Goal: Information Seeking & Learning: Check status

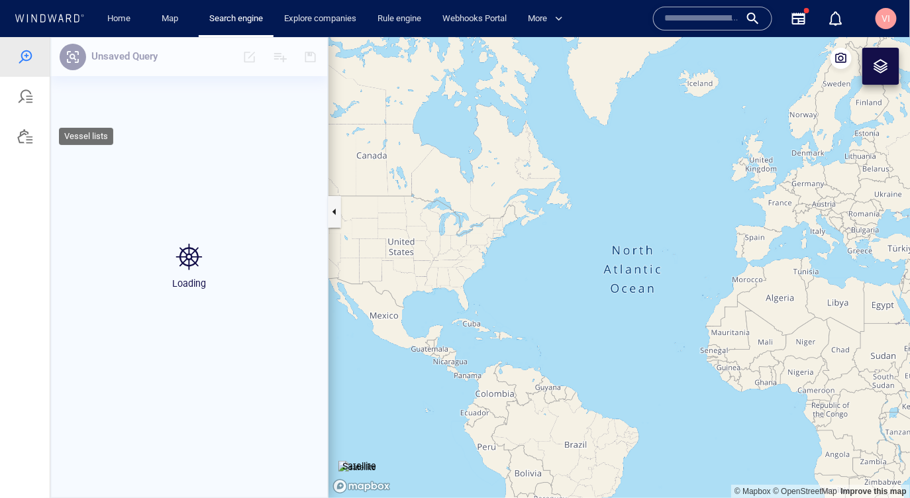
click at [30, 137] on div at bounding box center [25, 136] width 16 height 16
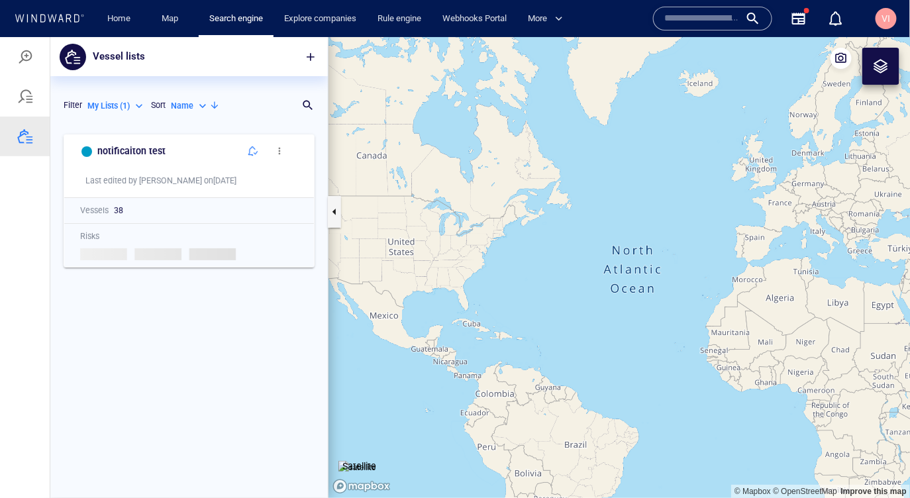
scroll to position [369, 277]
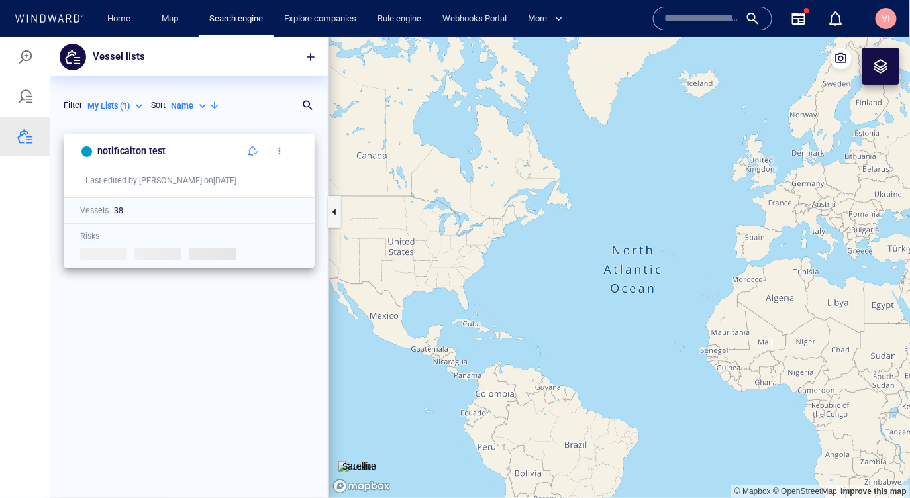
click at [284, 154] on span "button" at bounding box center [279, 150] width 11 height 11
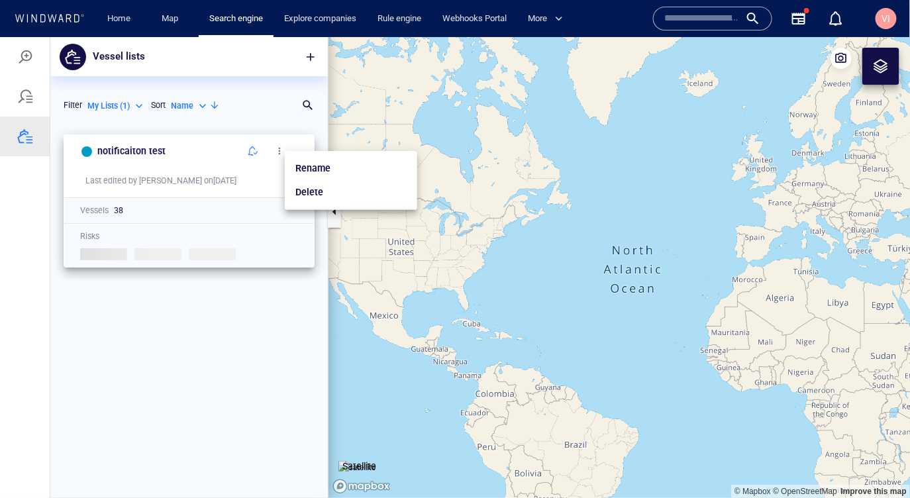
click at [255, 150] on div at bounding box center [455, 266] width 910 height 461
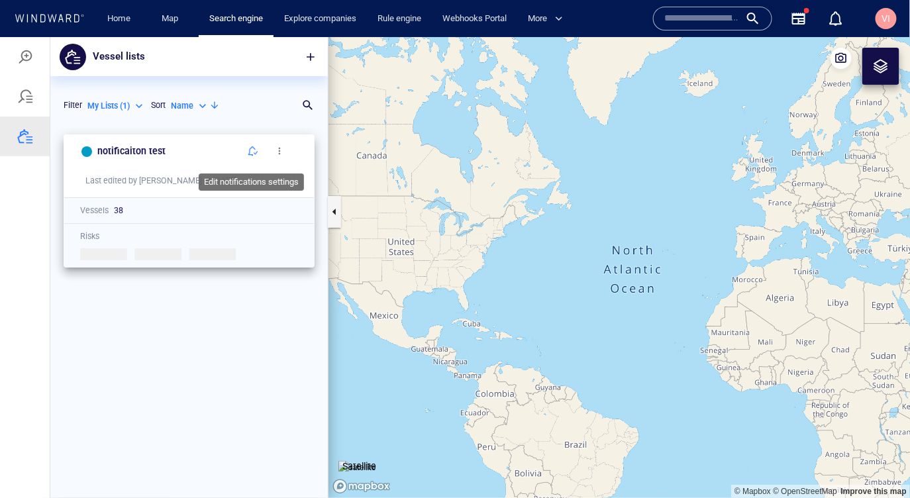
click at [252, 152] on span "button" at bounding box center [253, 150] width 11 height 11
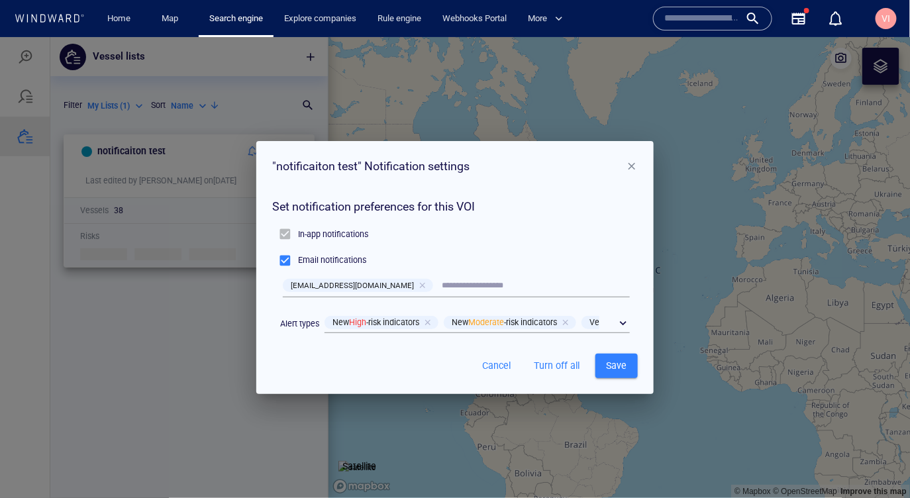
click at [442, 285] on input "text" at bounding box center [536, 285] width 188 height 18
paste input "**********"
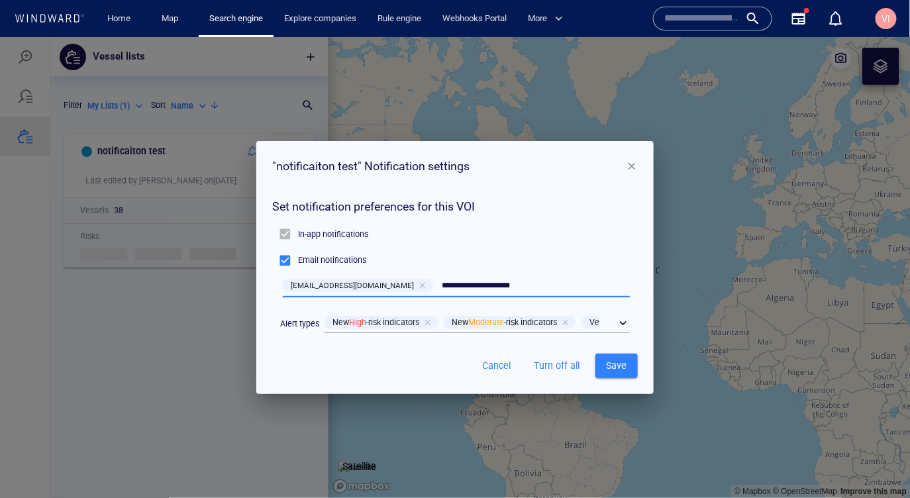
type input "**********"
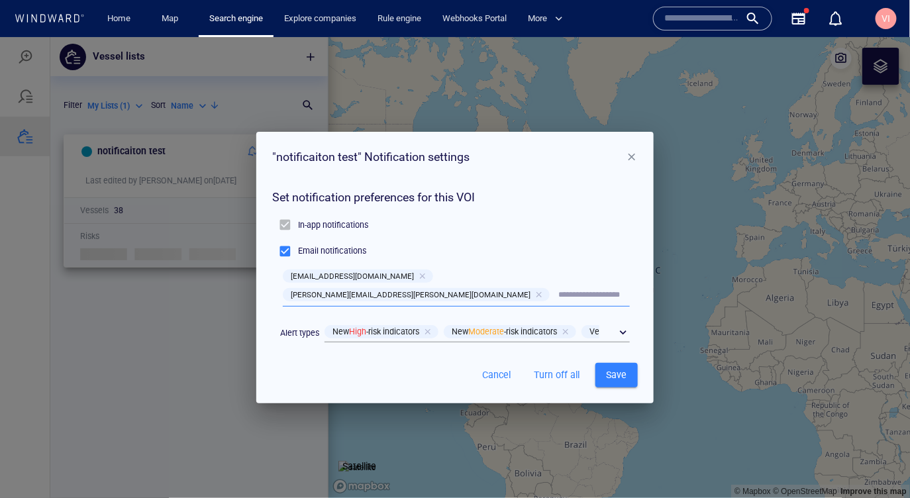
click at [624, 369] on span "Save" at bounding box center [616, 374] width 21 height 17
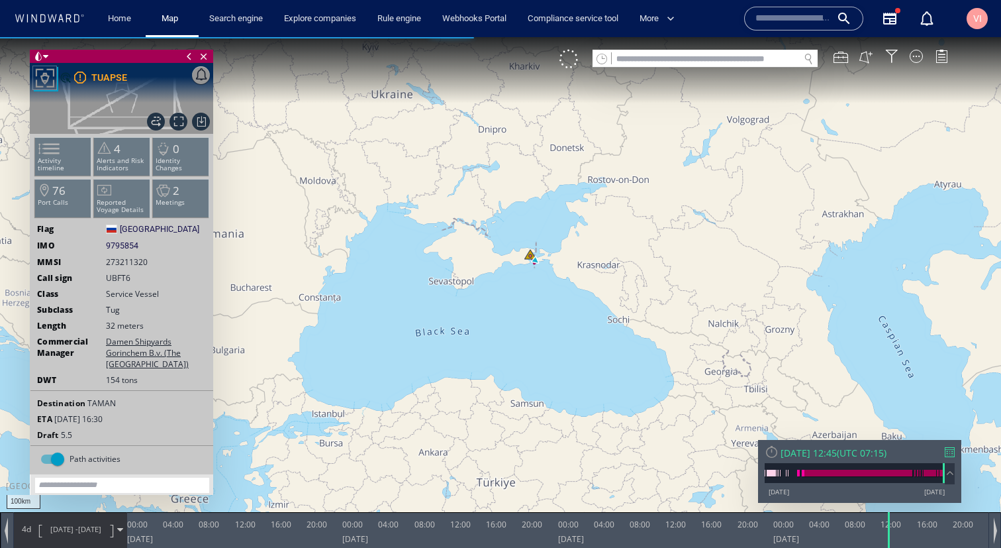
drag, startPoint x: 513, startPoint y: 177, endPoint x: 553, endPoint y: 355, distance: 181.8
click at [553, 355] on canvas "Map" at bounding box center [500, 285] width 1001 height 497
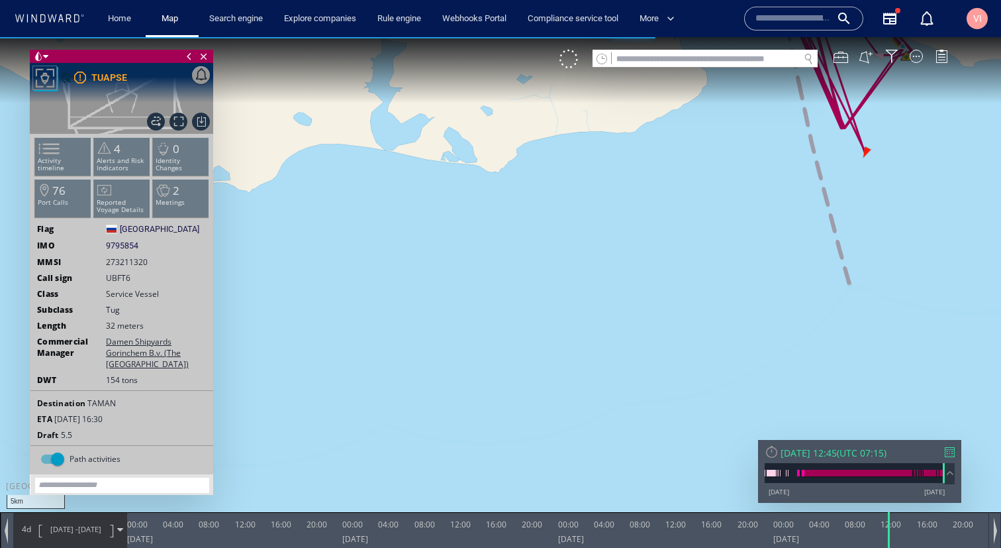
drag, startPoint x: 687, startPoint y: 195, endPoint x: 301, endPoint y: 405, distance: 439.4
click at [301, 405] on canvas "Map" at bounding box center [500, 285] width 1001 height 497
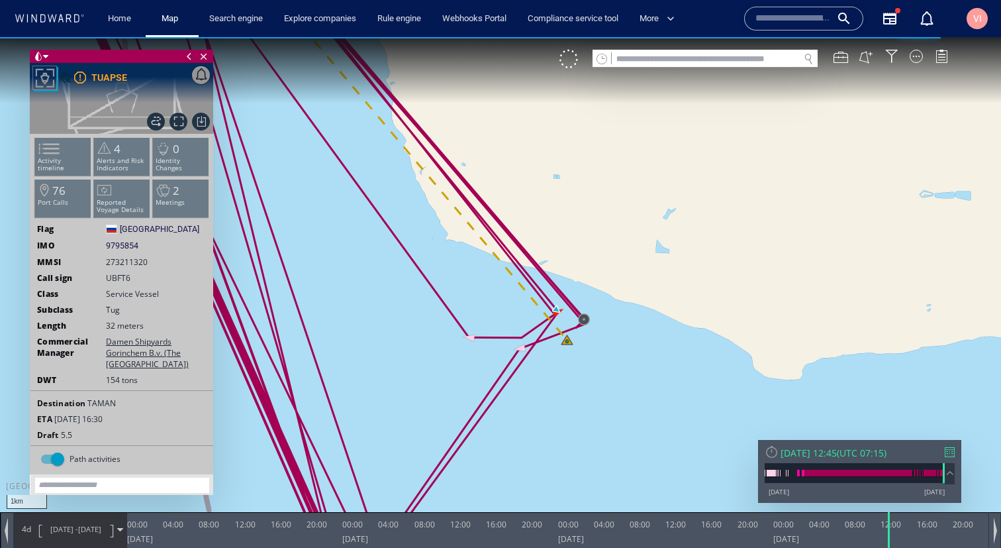
drag, startPoint x: 487, startPoint y: 281, endPoint x: 575, endPoint y: 379, distance: 132.2
click at [575, 379] on canvas "Map" at bounding box center [500, 285] width 1001 height 497
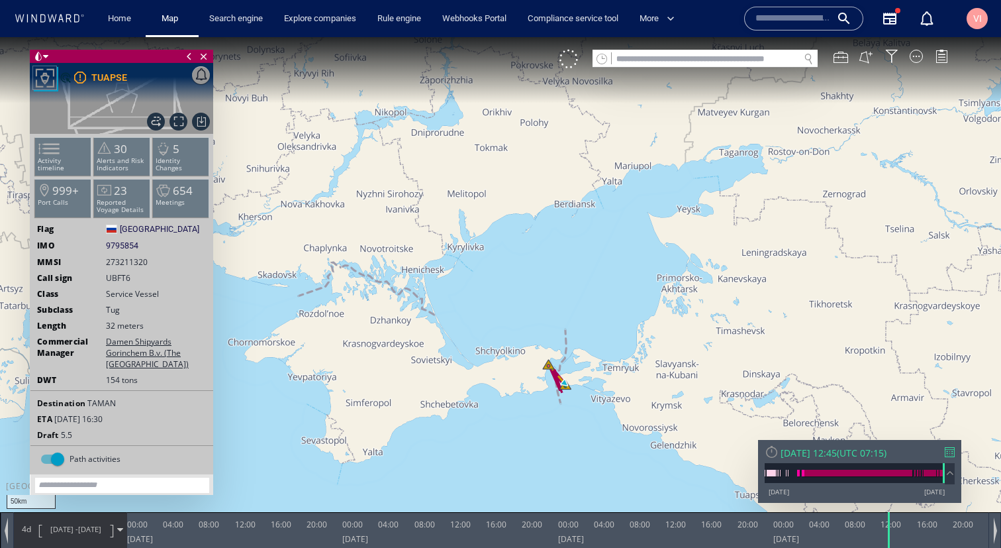
drag, startPoint x: 597, startPoint y: 360, endPoint x: 596, endPoint y: 236, distance: 123.2
click at [596, 236] on canvas "Map" at bounding box center [500, 285] width 1001 height 497
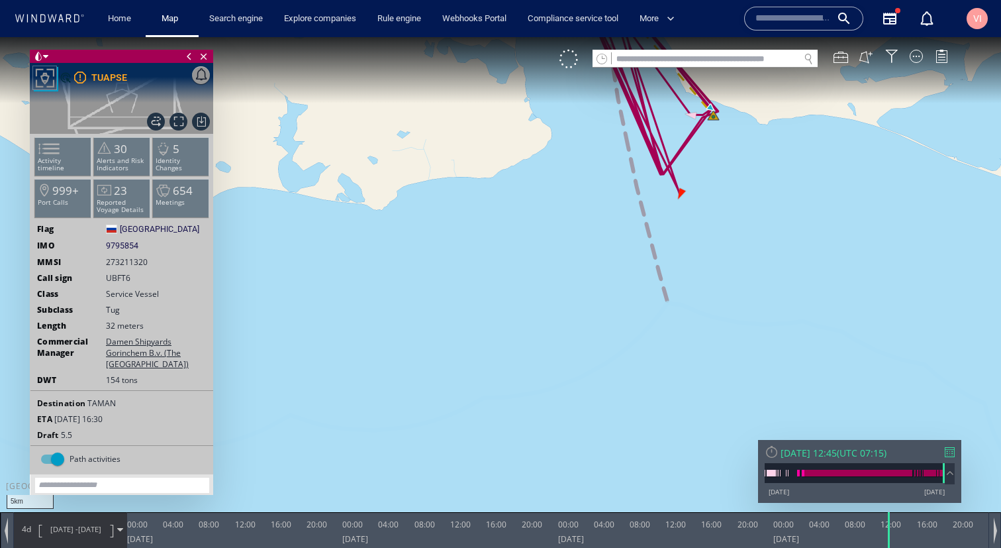
drag, startPoint x: 762, startPoint y: 236, endPoint x: 0, endPoint y: 547, distance: 823.2
click at [0, 37] on div "5km © Mapbox © OpenStreetMap Improve this map 0 0 20:00 Friday 3 October 2025 0…" at bounding box center [500, 37] width 1001 height 0
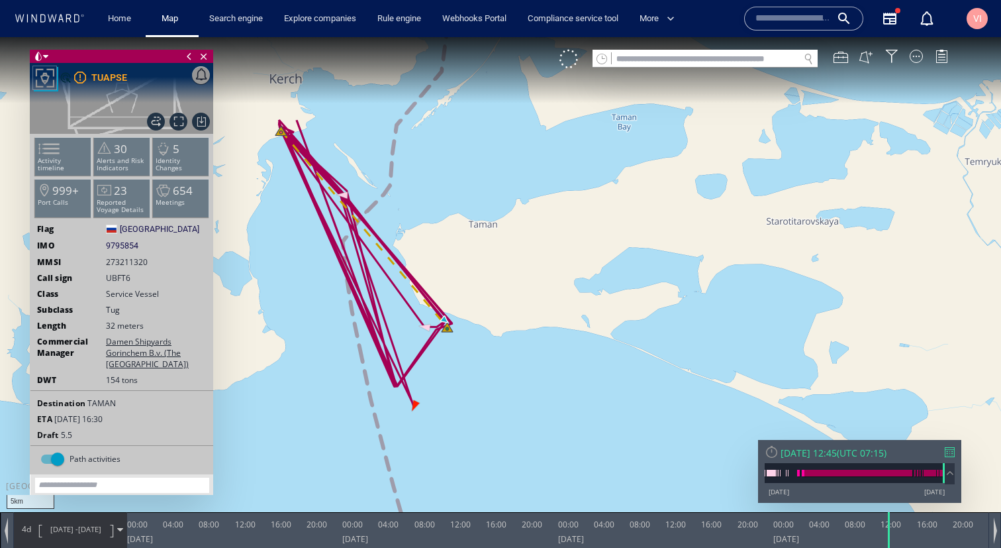
drag, startPoint x: 575, startPoint y: 283, endPoint x: 311, endPoint y: 495, distance: 339.1
click at [311, 495] on canvas "Map" at bounding box center [500, 285] width 1001 height 497
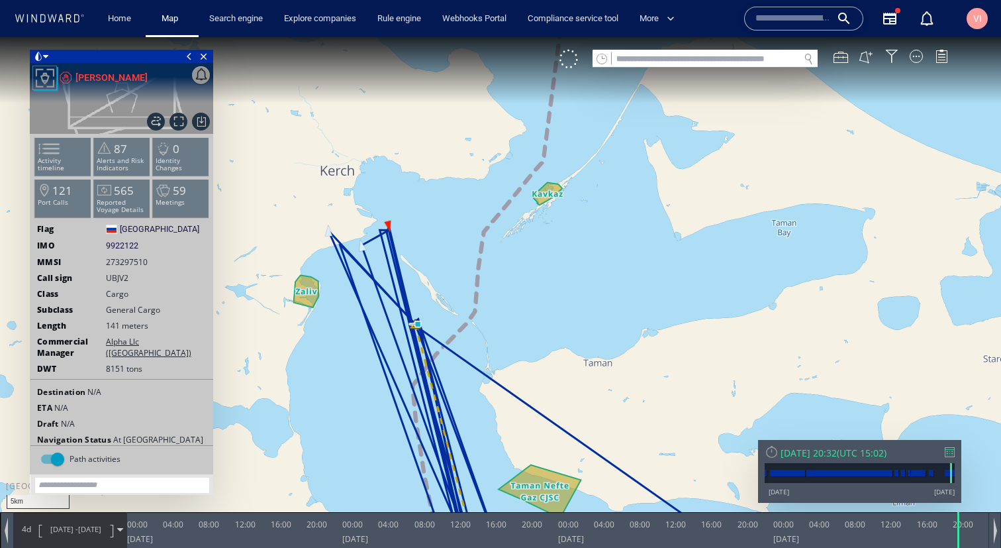
drag, startPoint x: 573, startPoint y: 231, endPoint x: 853, endPoint y: 289, distance: 286.1
click at [853, 289] on canvas "Map" at bounding box center [500, 285] width 1001 height 497
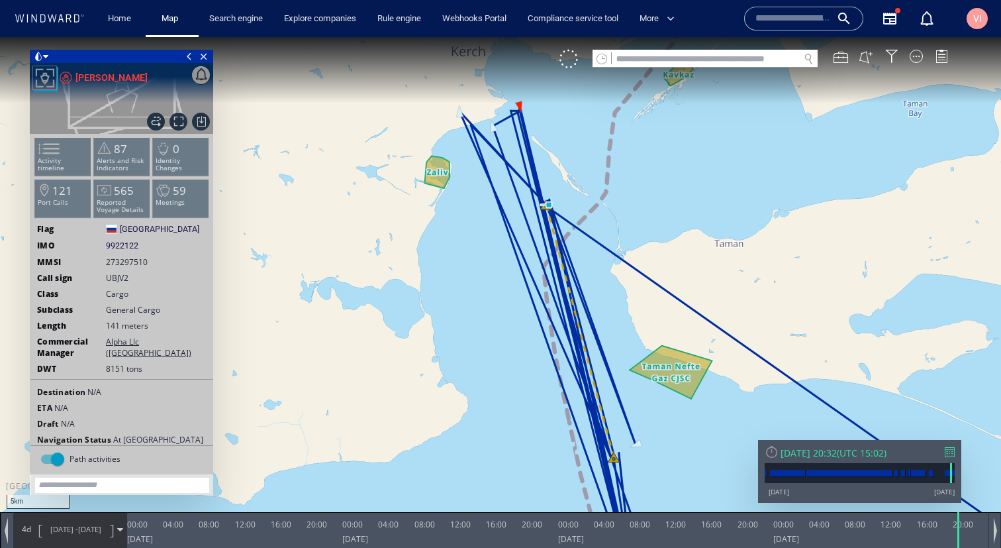
drag, startPoint x: 552, startPoint y: 265, endPoint x: 677, endPoint y: 144, distance: 173.7
click at [677, 144] on canvas "Map" at bounding box center [500, 285] width 1001 height 497
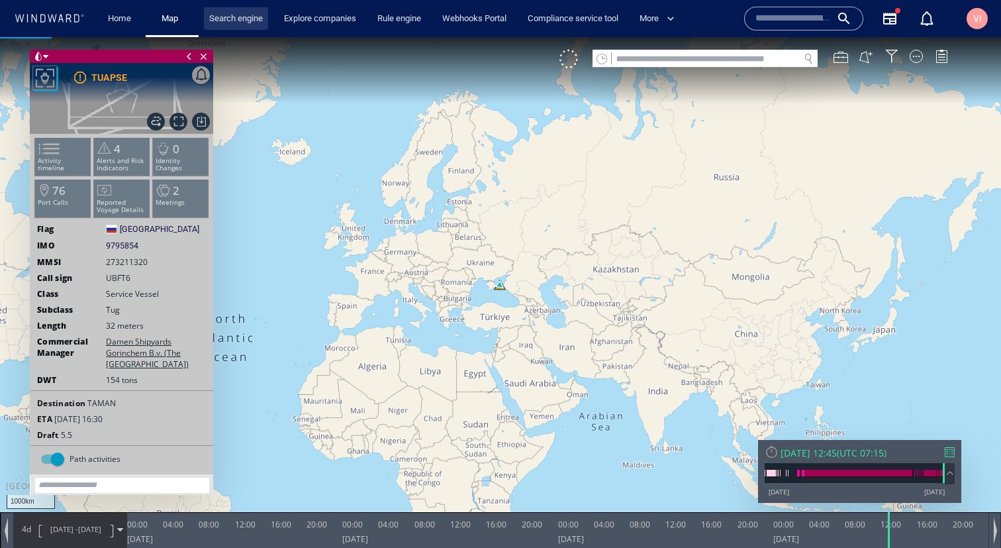
click at [250, 18] on link "Search engine" at bounding box center [236, 18] width 64 height 23
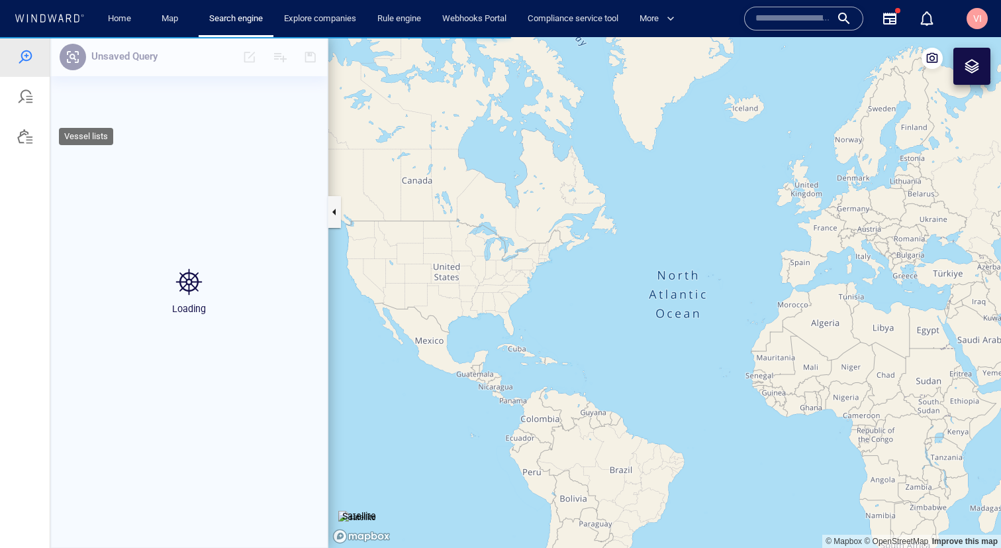
click at [32, 132] on div at bounding box center [25, 136] width 16 height 16
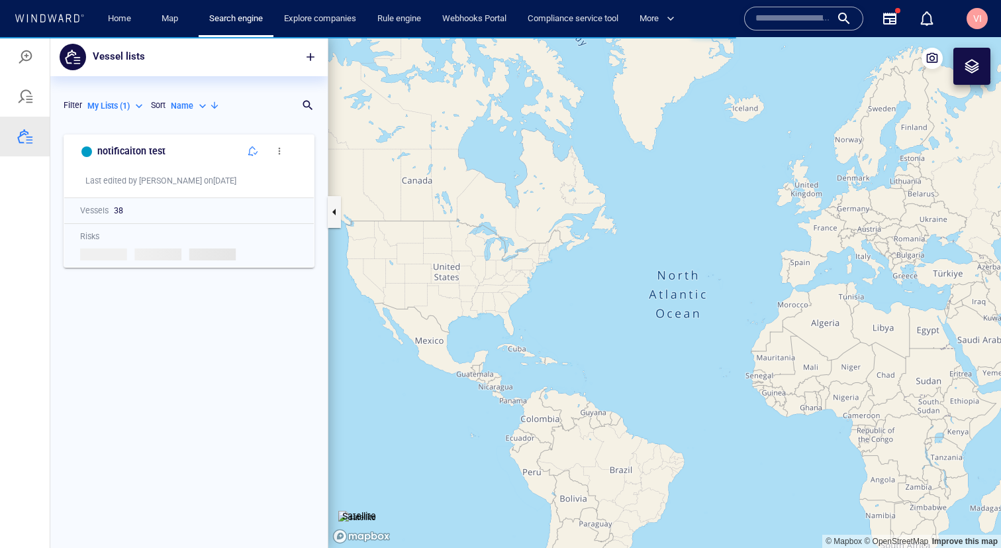
scroll to position [420, 277]
click at [249, 150] on span "button" at bounding box center [253, 151] width 11 height 11
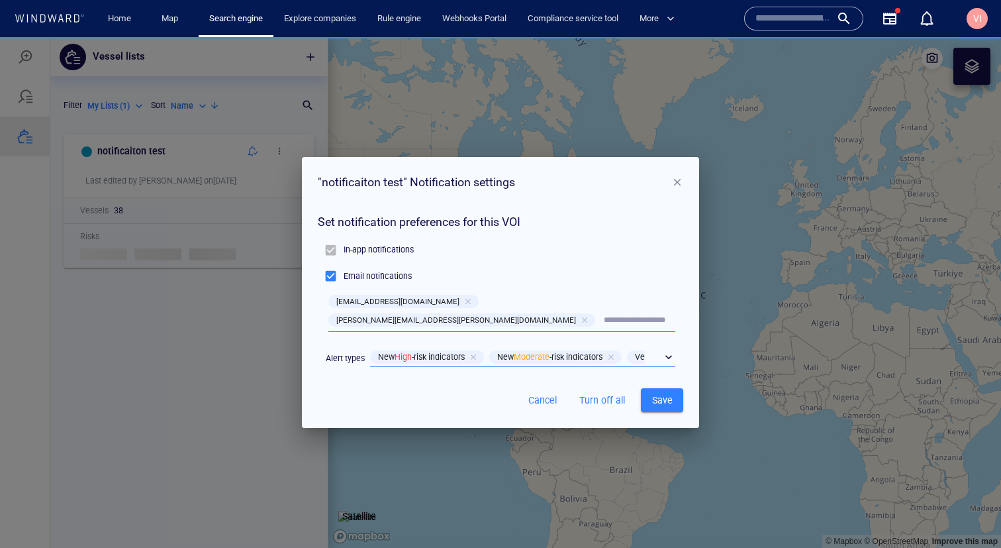
click at [670, 348] on div "​" at bounding box center [522, 358] width 305 height 20
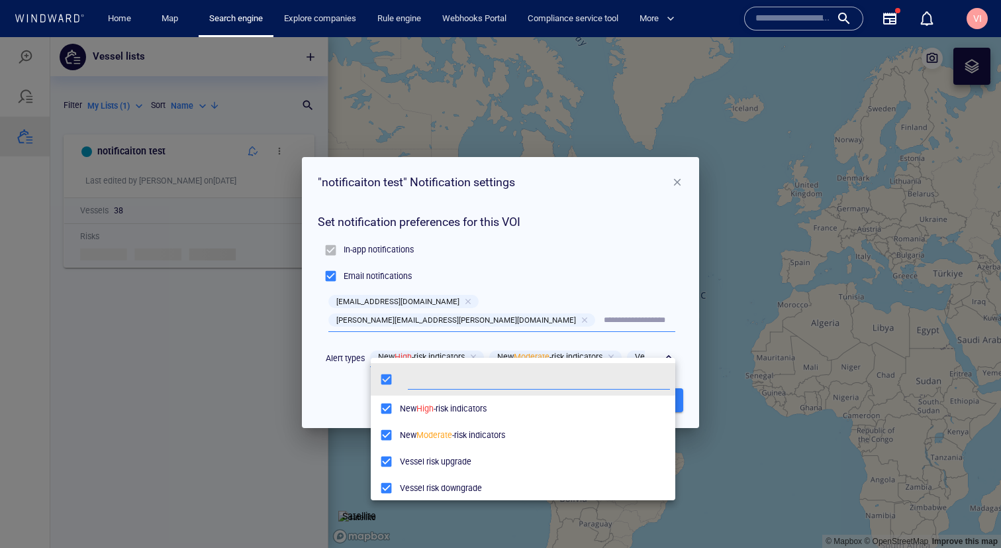
scroll to position [7, 0]
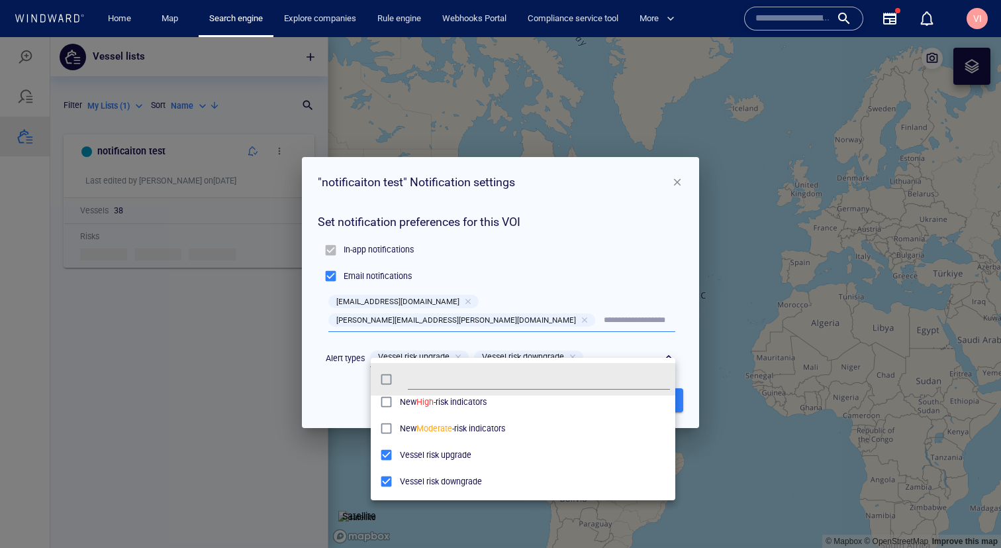
click at [336, 391] on div at bounding box center [500, 292] width 1001 height 510
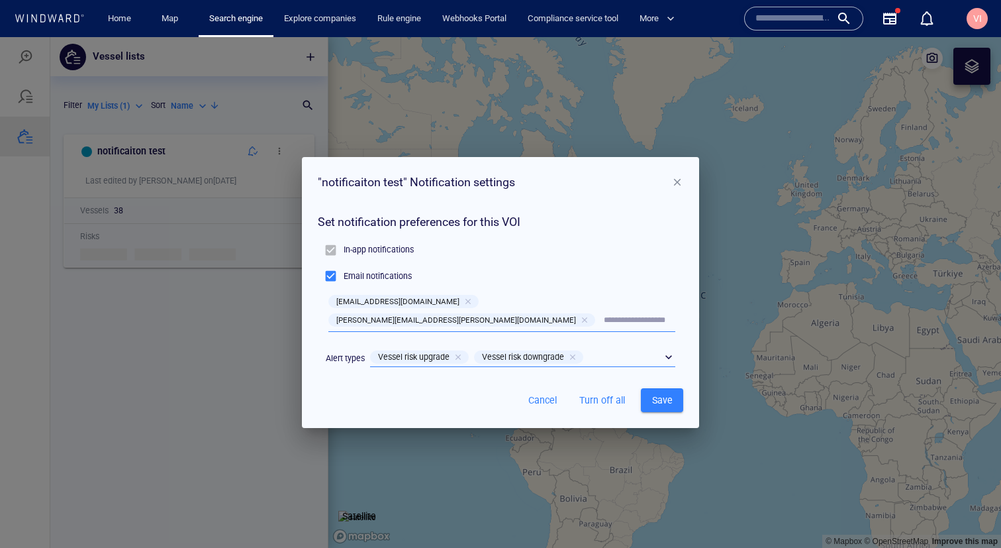
click at [664, 392] on span "Save" at bounding box center [662, 400] width 21 height 17
